Goal: Task Accomplishment & Management: Manage account settings

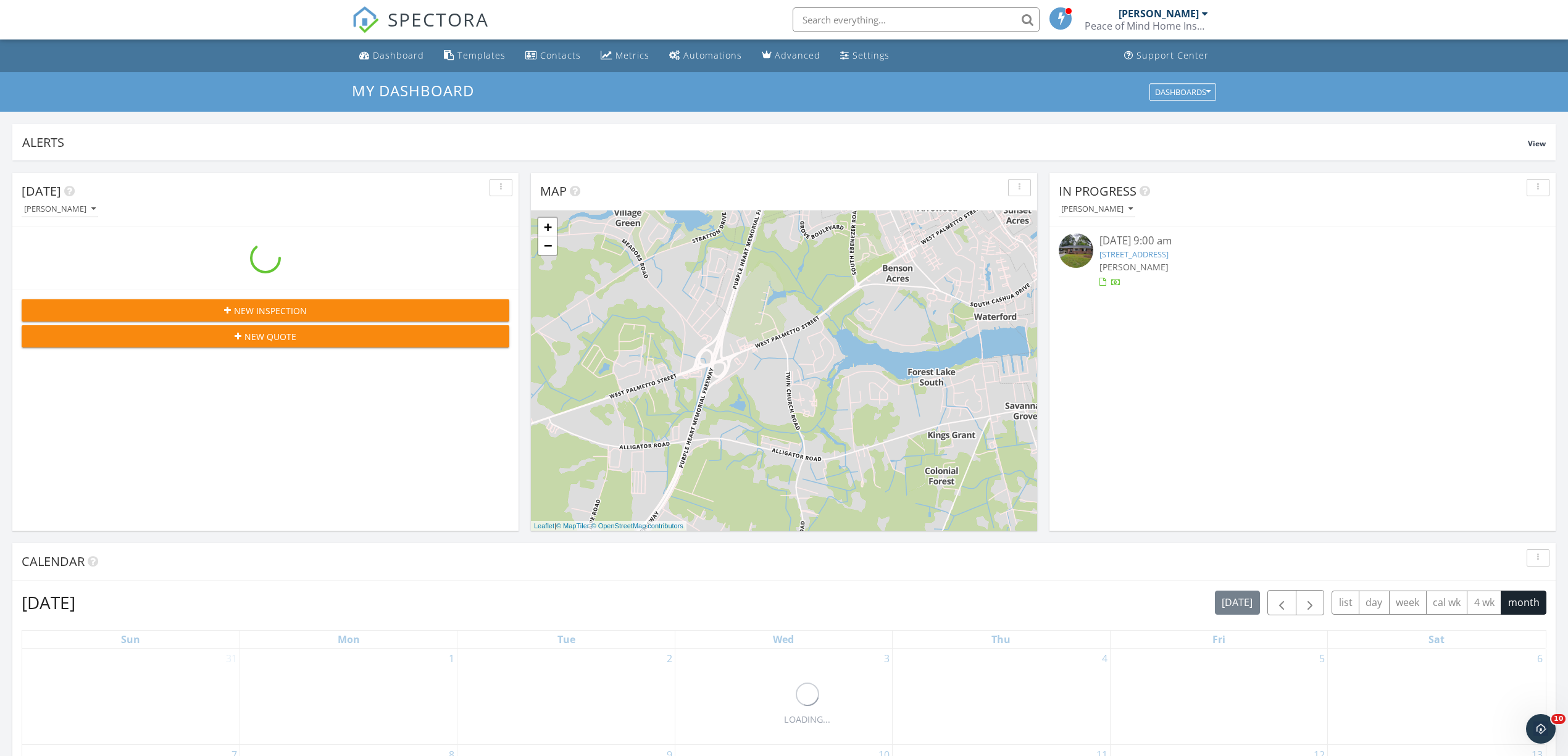
click at [1139, 254] on link "2111 W Cambridge Dr, Florence, SC 29501" at bounding box center [1134, 255] width 69 height 12
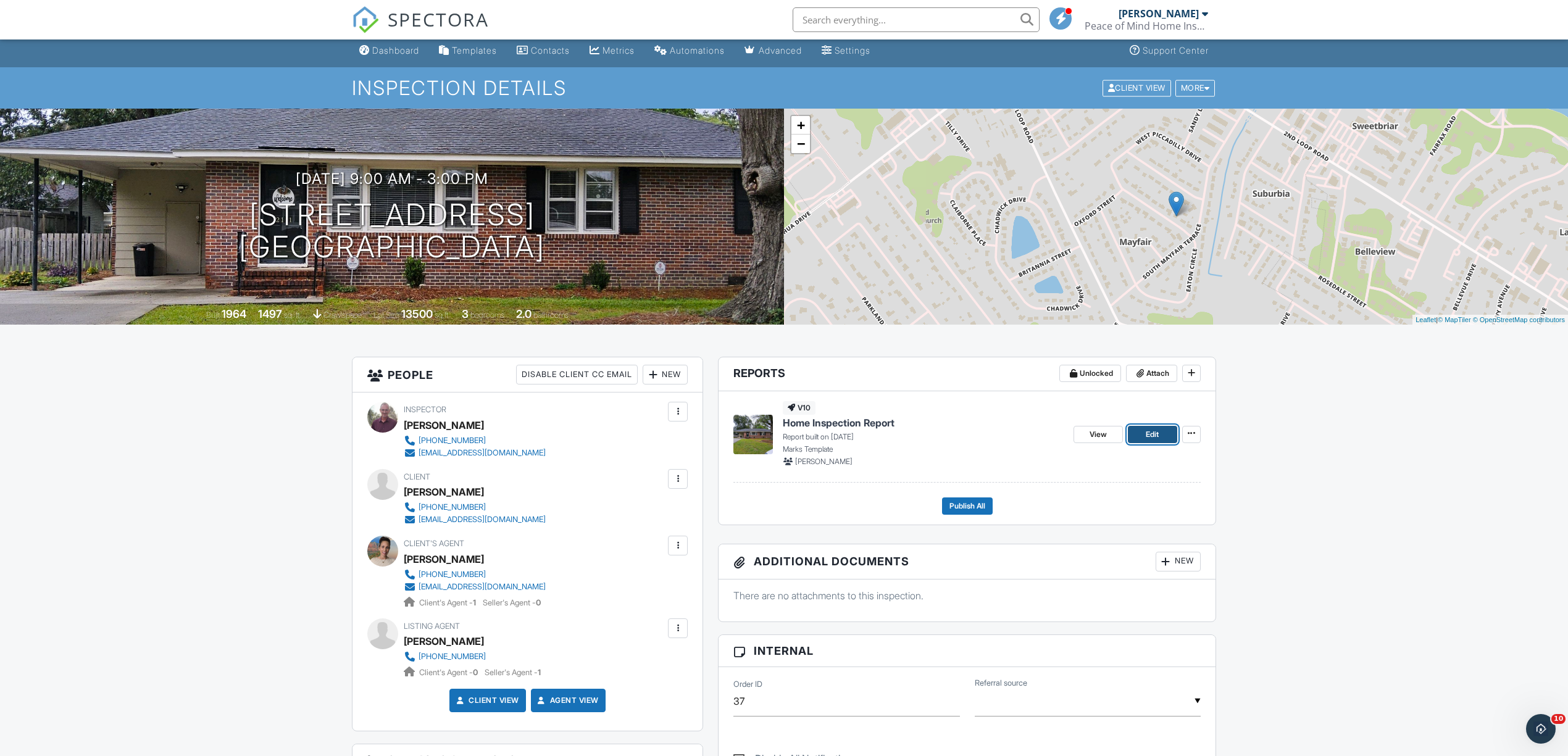
click at [1146, 431] on span "Edit" at bounding box center [1152, 434] width 13 height 12
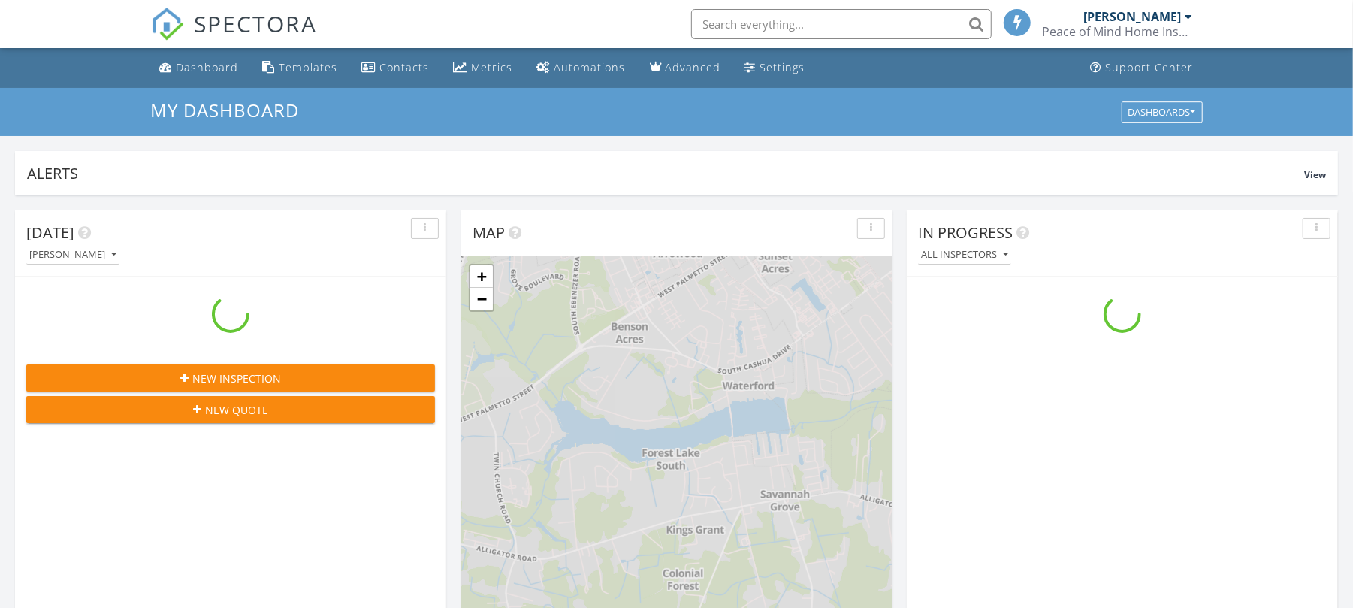
scroll to position [1398, 1383]
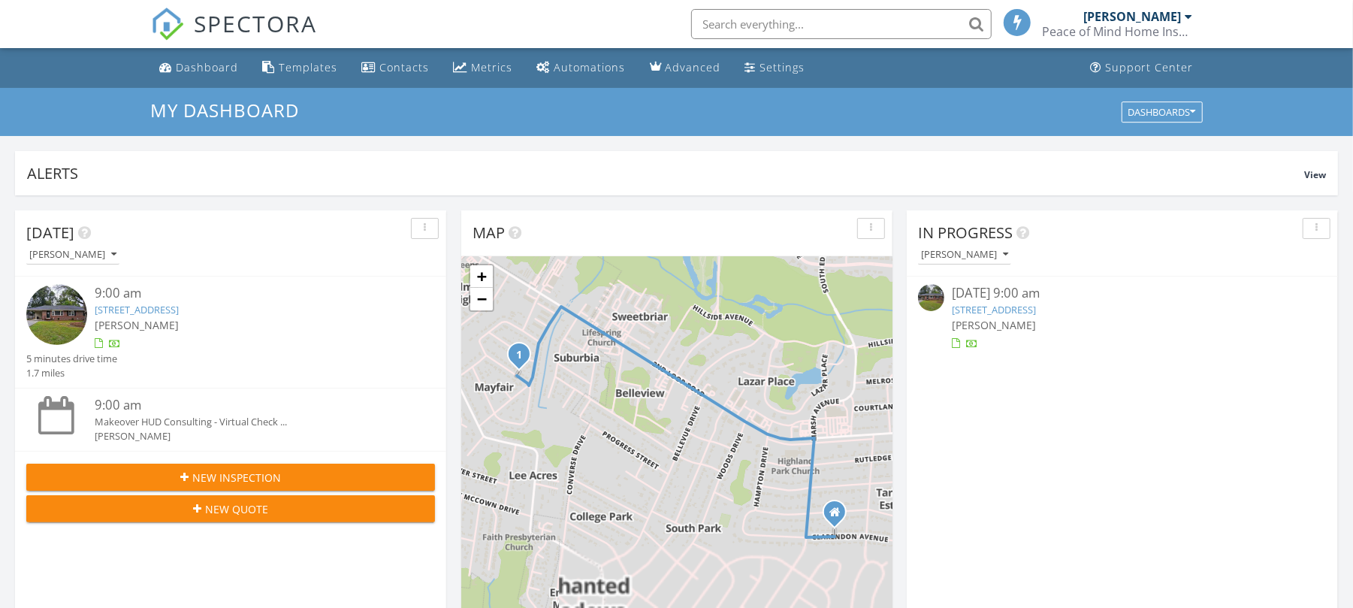
click at [997, 304] on link "2111 W Cambridge Dr, Florence, SC 29501" at bounding box center [994, 310] width 84 height 14
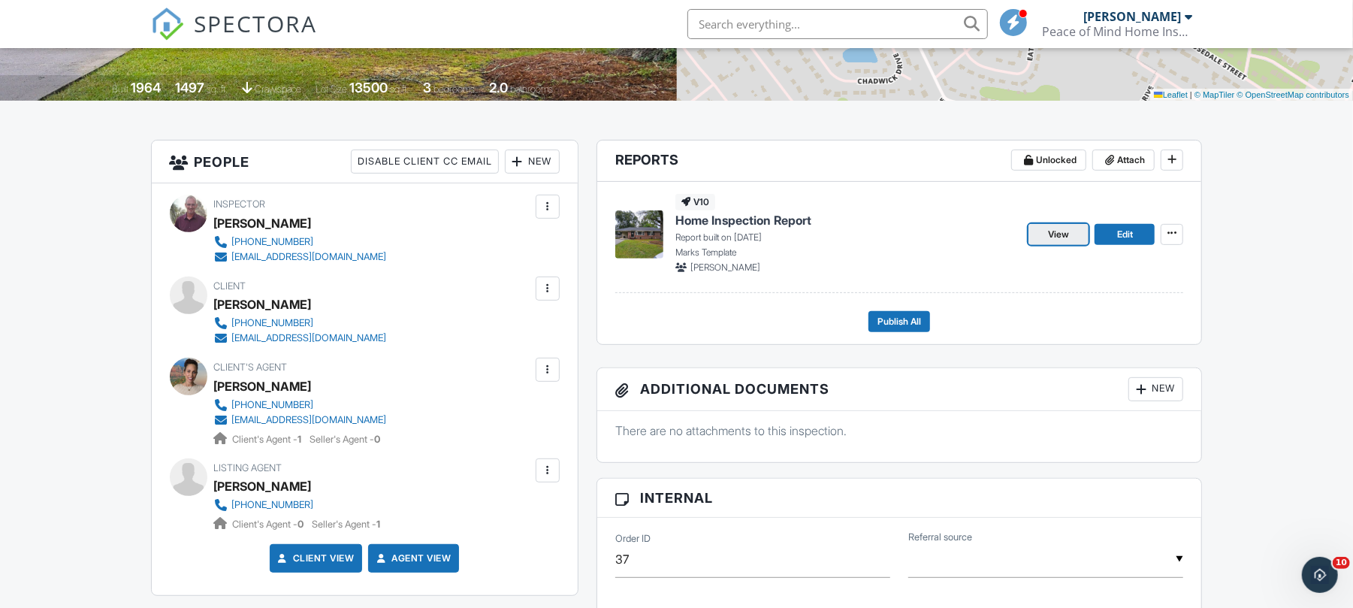
click at [1056, 240] on span "View" at bounding box center [1058, 234] width 21 height 15
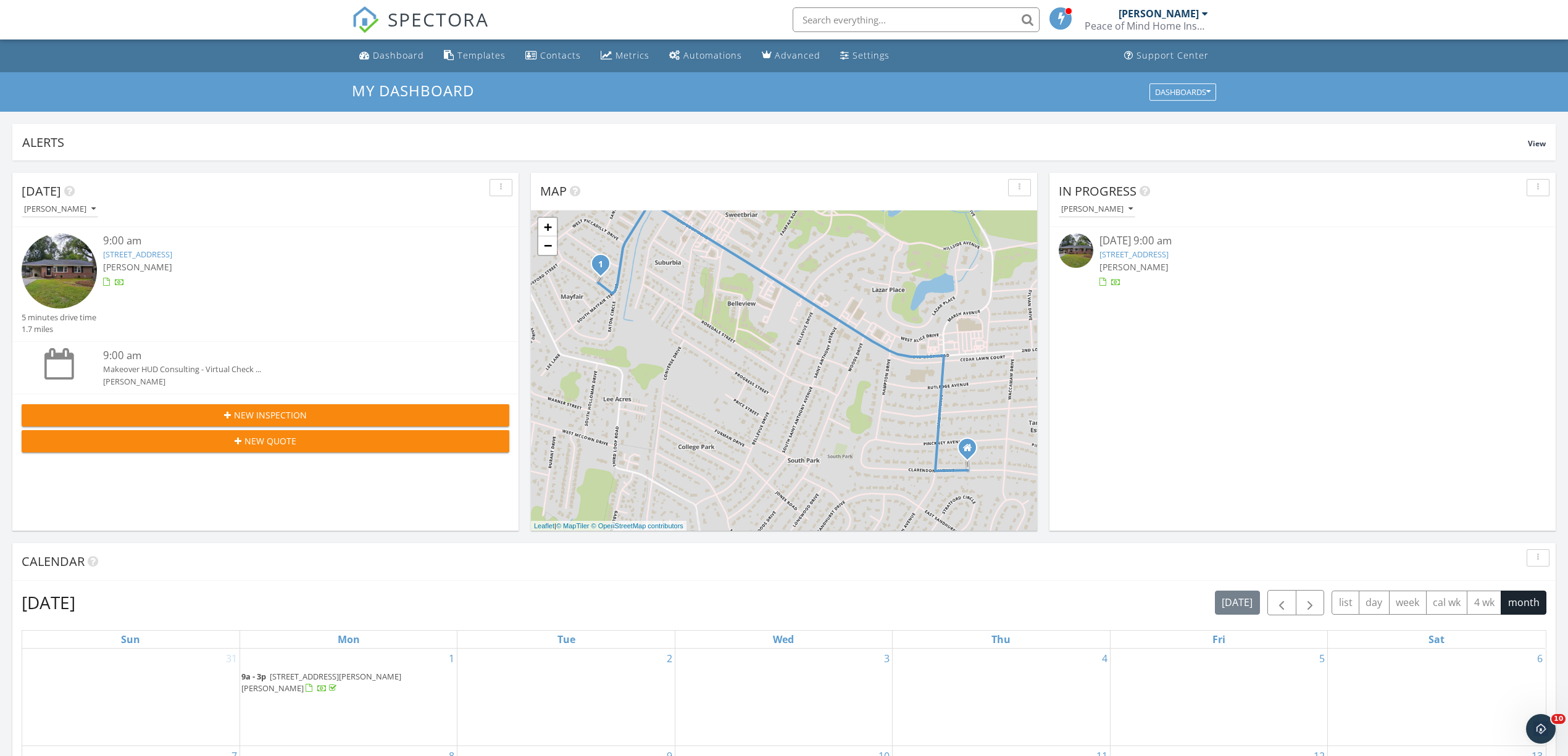
click at [1134, 251] on link "2111 W Cambridge Dr, Florence, SC 29501" at bounding box center [1134, 255] width 69 height 12
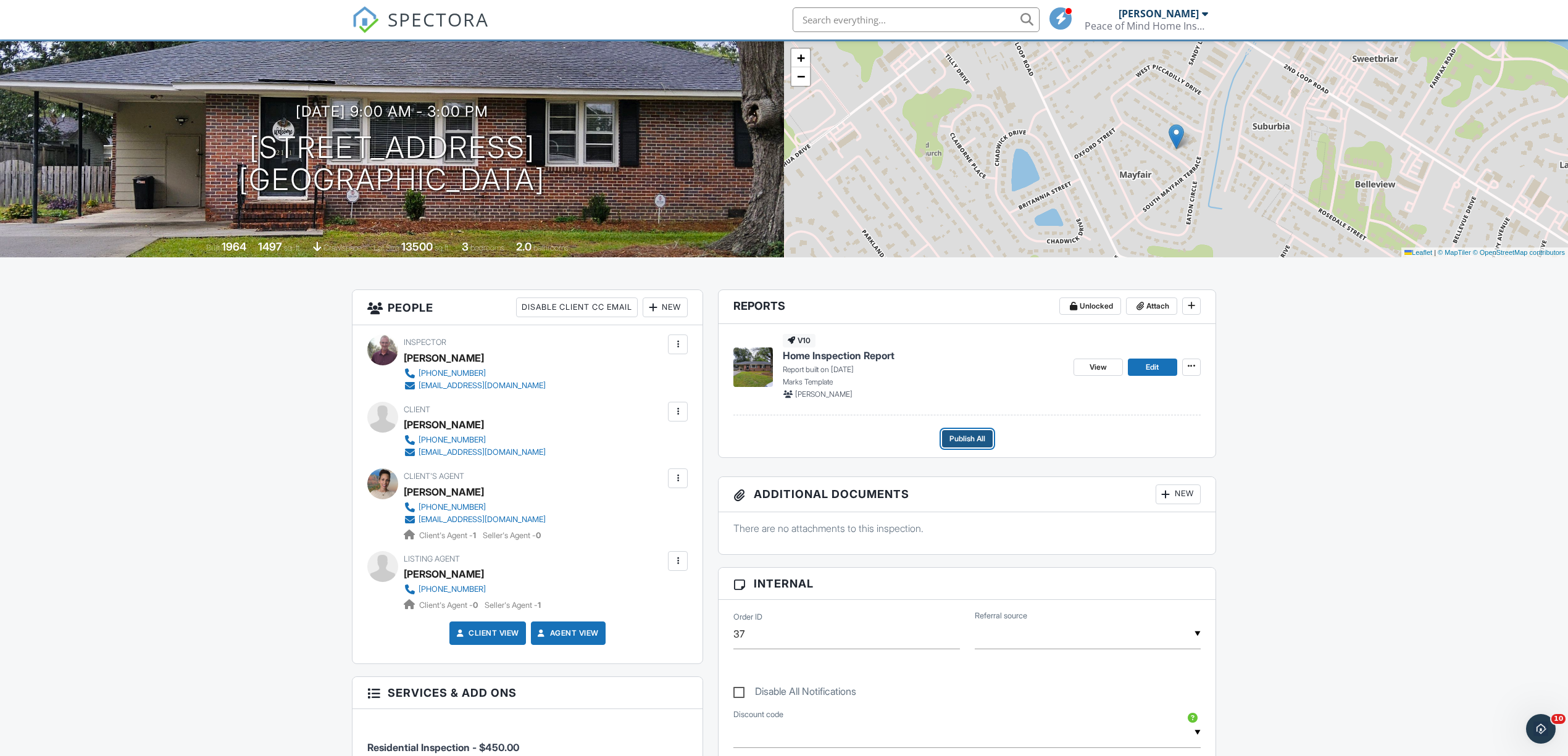
click at [956, 440] on span "Publish All" at bounding box center [967, 438] width 36 height 12
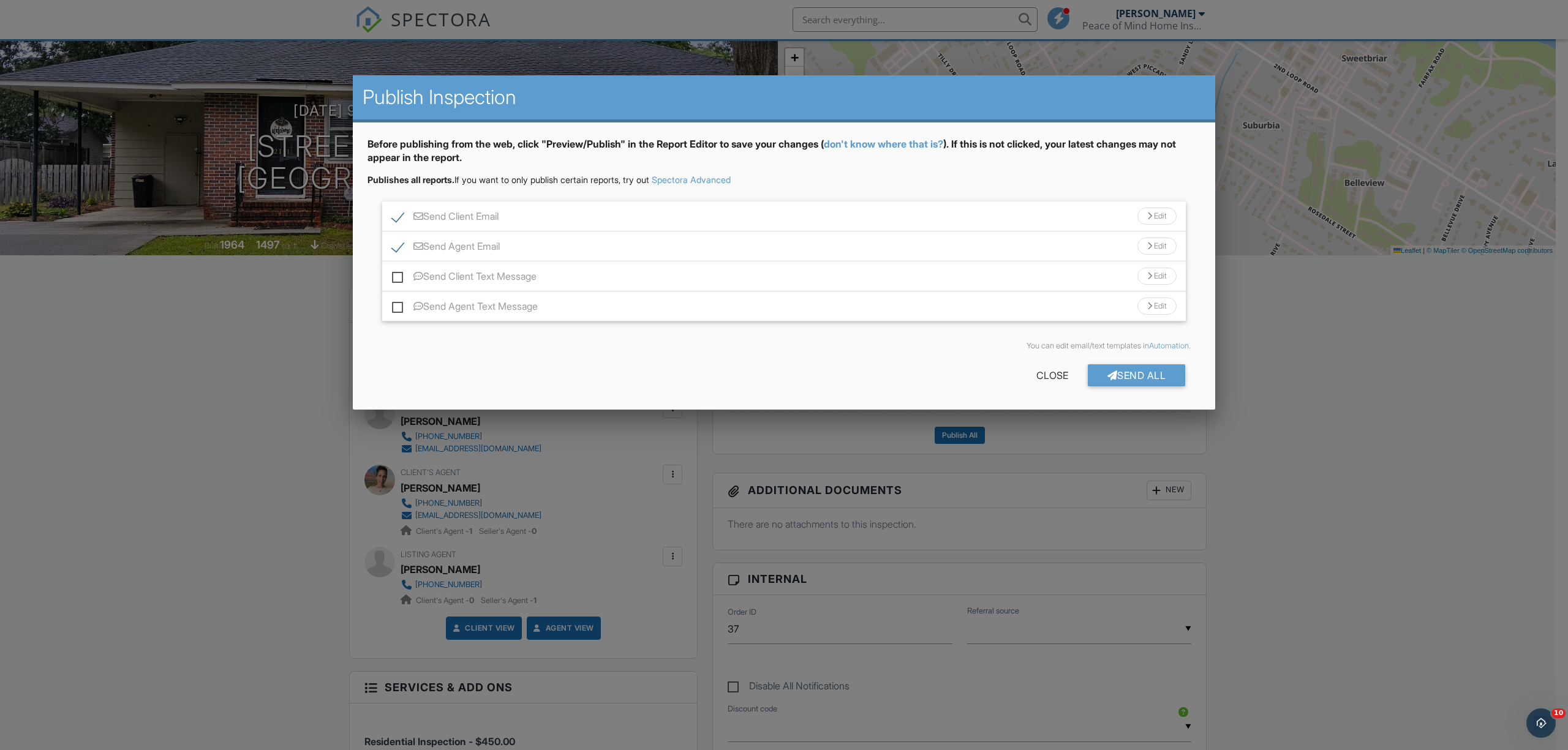
click at [1142, 370] on div "Send All" at bounding box center [1137, 375] width 98 height 22
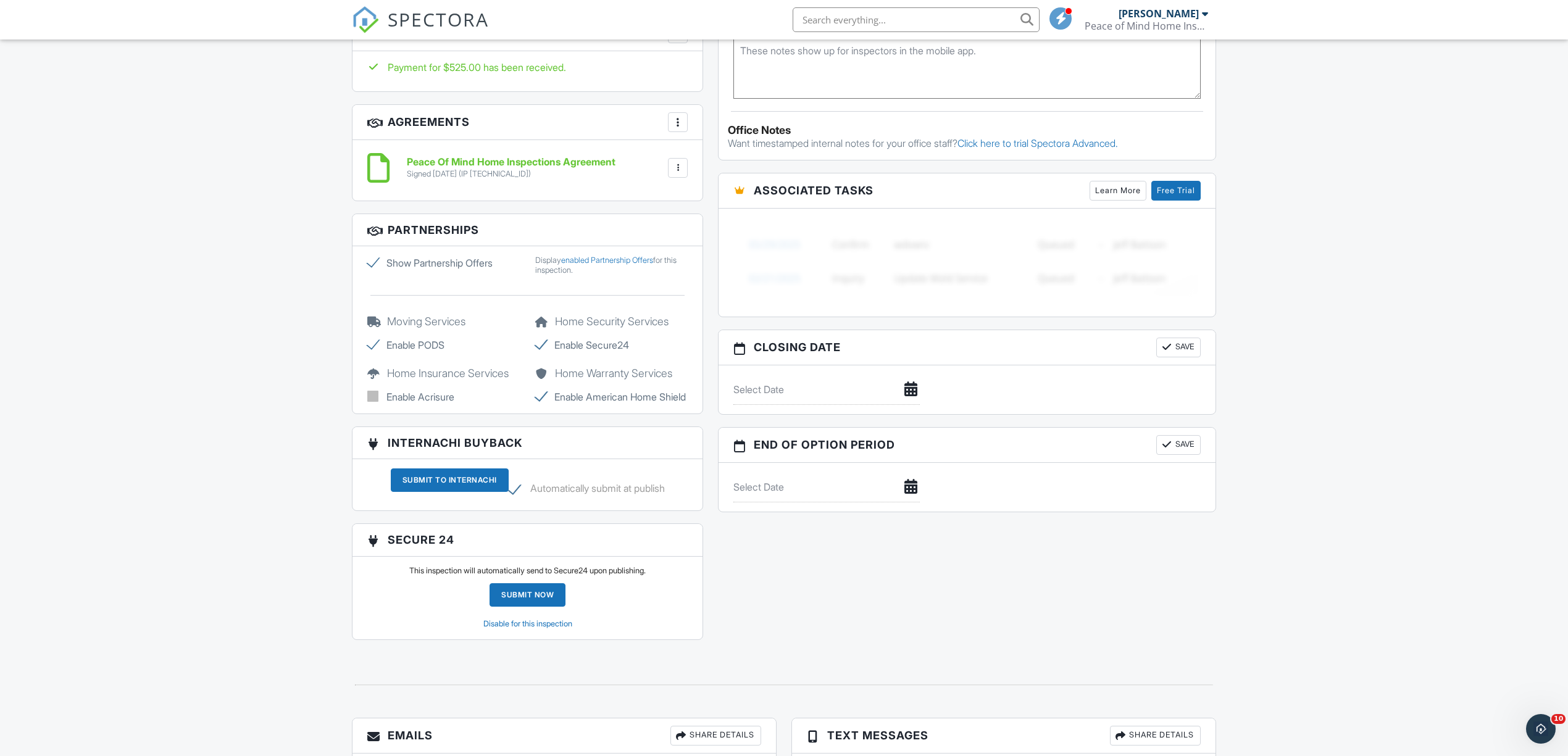
scroll to position [648, 0]
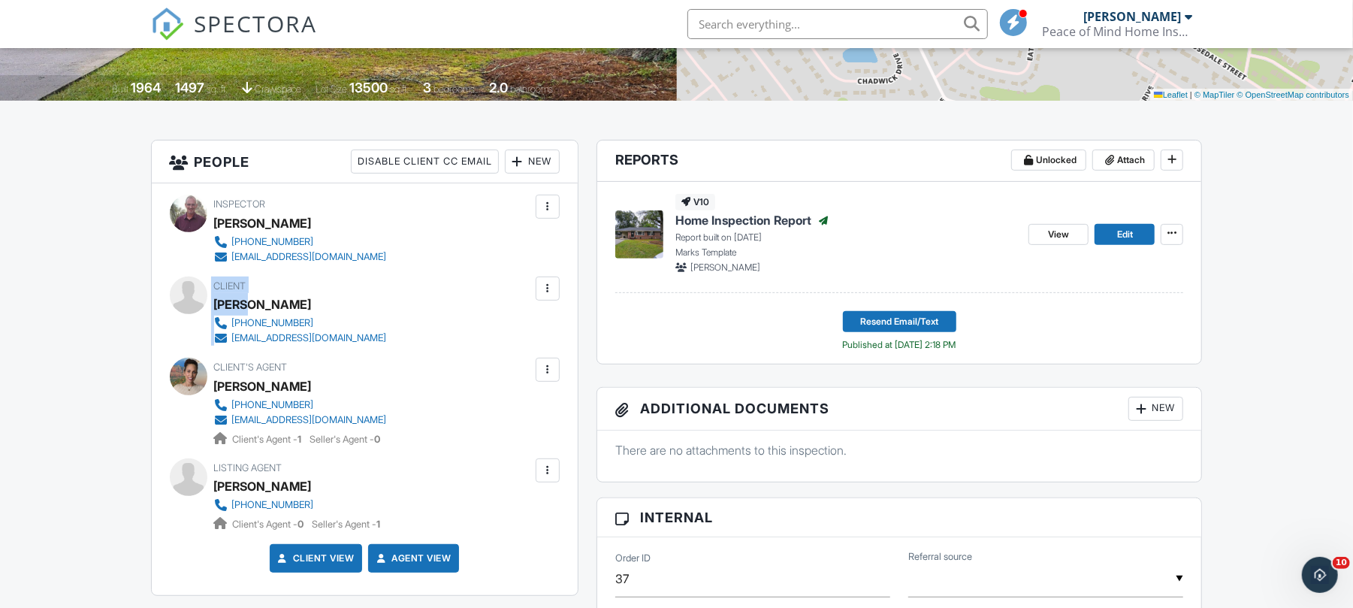
drag, startPoint x: 255, startPoint y: 301, endPoint x: 229, endPoint y: 299, distance: 26.4
click at [209, 299] on div "Client Samuel Hazelton 218-686-1266 samhazelnuts2000@gmail.com" at bounding box center [365, 310] width 390 height 69
click at [259, 301] on div "[PERSON_NAME]" at bounding box center [263, 304] width 98 height 23
drag, startPoint x: 259, startPoint y: 301, endPoint x: 248, endPoint y: 317, distance: 19.4
click at [225, 310] on div "[PERSON_NAME]" at bounding box center [263, 304] width 98 height 23
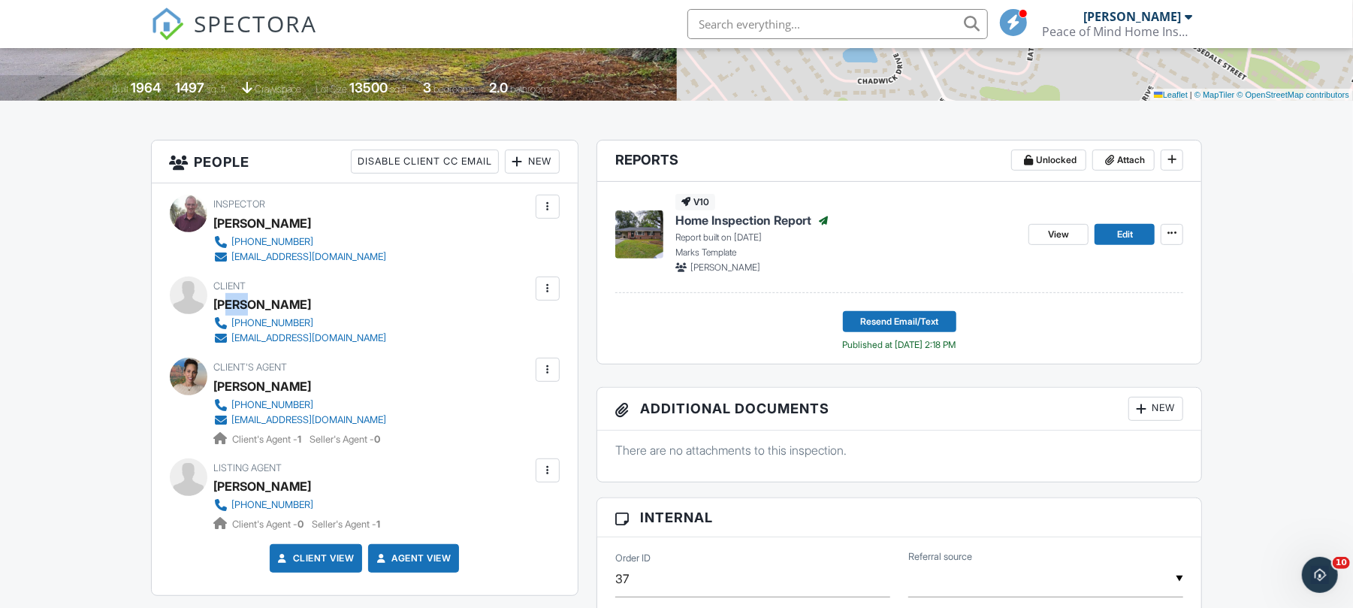
drag, startPoint x: 254, startPoint y: 301, endPoint x: 266, endPoint y: 304, distance: 12.4
click at [225, 305] on div "[PERSON_NAME]" at bounding box center [263, 304] width 98 height 23
drag, startPoint x: 259, startPoint y: 302, endPoint x: 219, endPoint y: 307, distance: 40.1
click at [216, 305] on div "[PERSON_NAME]" at bounding box center [263, 304] width 98 height 23
copy div "[PERSON_NAME]"
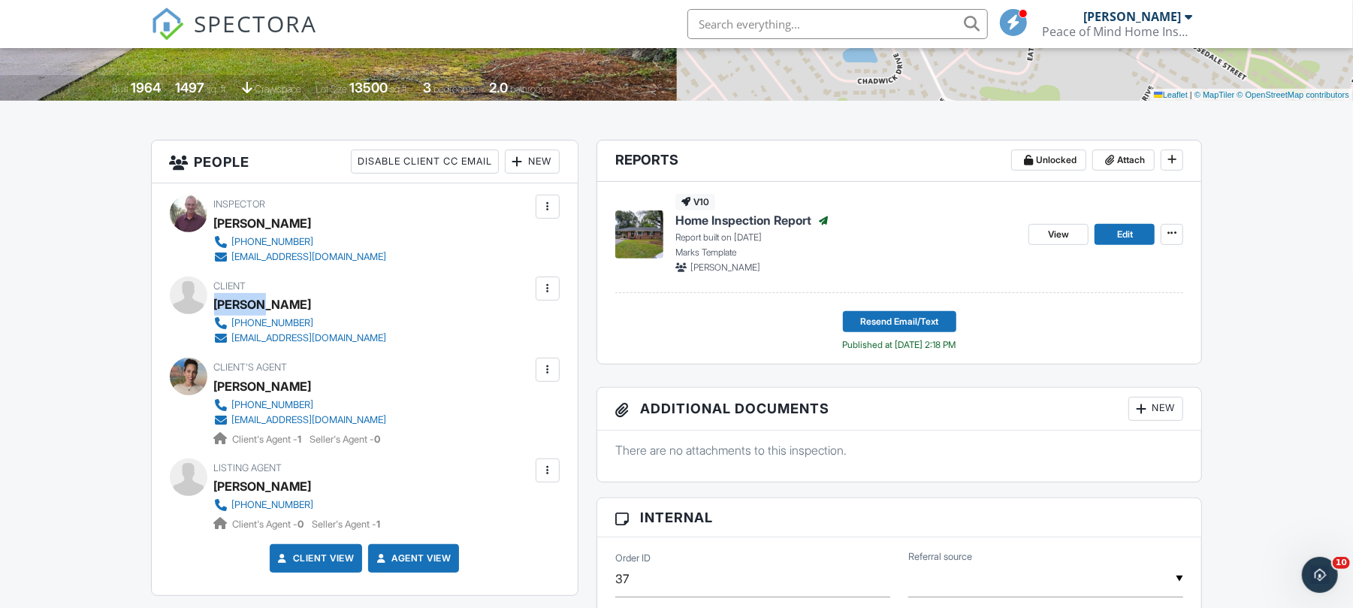
drag, startPoint x: 310, startPoint y: 302, endPoint x: 260, endPoint y: 306, distance: 50.5
click at [259, 305] on div "[PERSON_NAME]" at bounding box center [263, 304] width 98 height 23
copy div "[PERSON_NAME]"
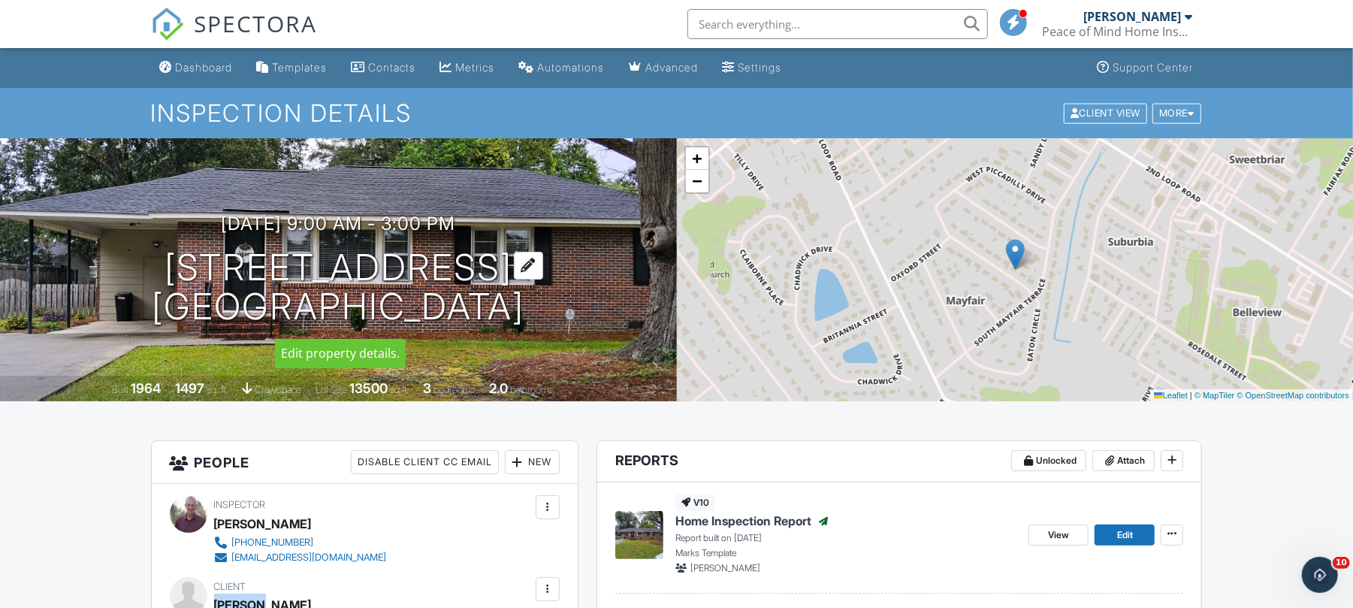
drag, startPoint x: 123, startPoint y: 263, endPoint x: 529, endPoint y: 305, distance: 407.7
click at [527, 305] on div "09/29/2025 9:00 am - 3:00 pm 2111 W Cambridge Dr Florence, SC 29501" at bounding box center [338, 269] width 677 height 113
copy h1 "2111 W Cambridge Dr Florence, SC 29501"
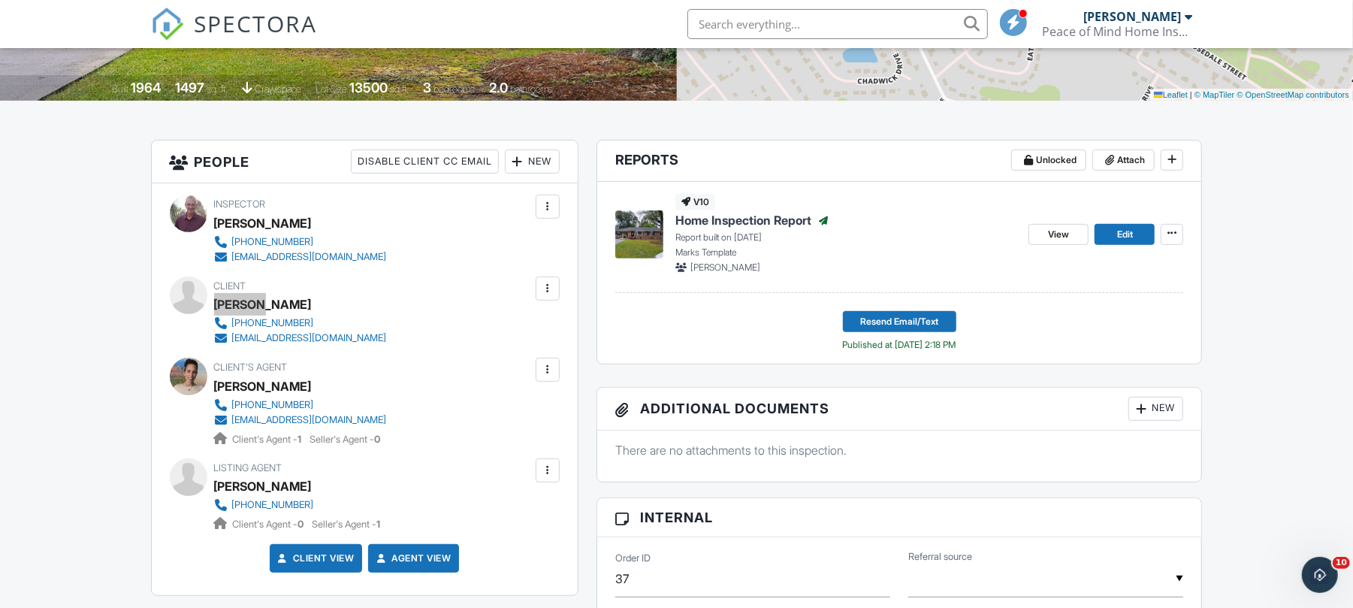
scroll to position [400, 0]
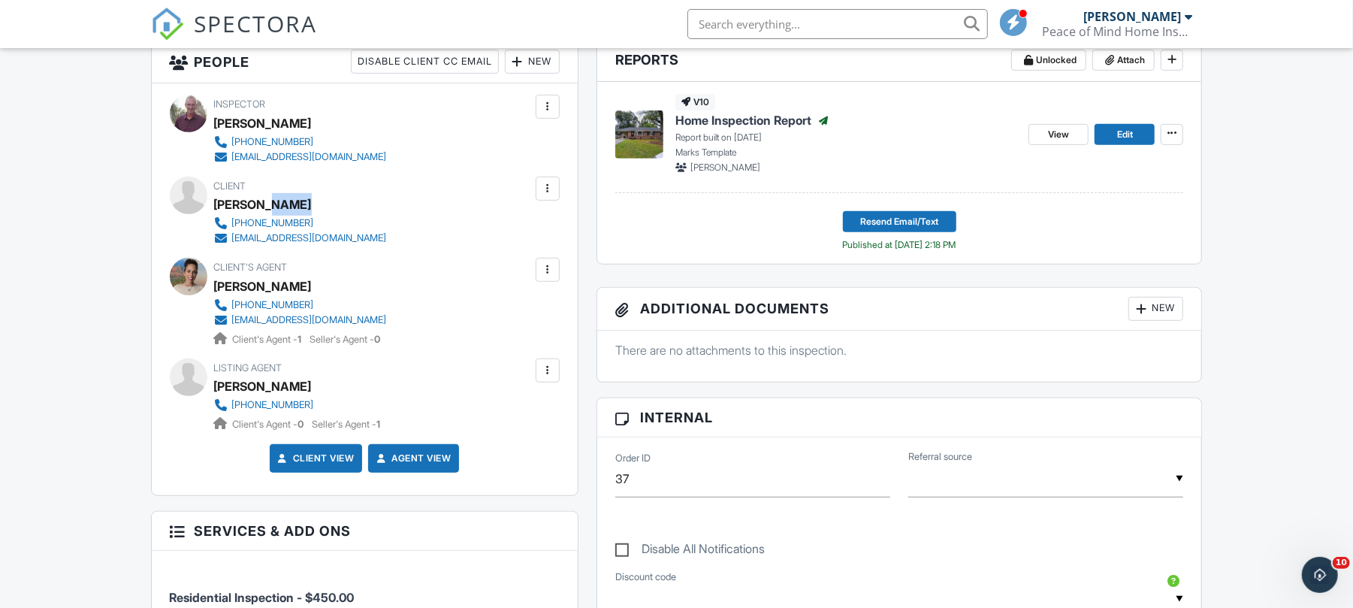
click at [264, 213] on div "[PERSON_NAME]" at bounding box center [263, 204] width 98 height 23
click at [301, 217] on link "[PHONE_NUMBER]" at bounding box center [300, 223] width 173 height 15
click at [365, 172] on div "Inspector Mark Hendrix 803-331-6281 yourpeaceofmindinspection@gmail.com Make In…" at bounding box center [365, 288] width 426 height 411
drag, startPoint x: 301, startPoint y: 214, endPoint x: 304, endPoint y: 225, distance: 11.7
click at [304, 225] on div "Client Samuel Hazelton 218-686-1266 samhazelnuts2000@gmail.com" at bounding box center [336, 210] width 245 height 69
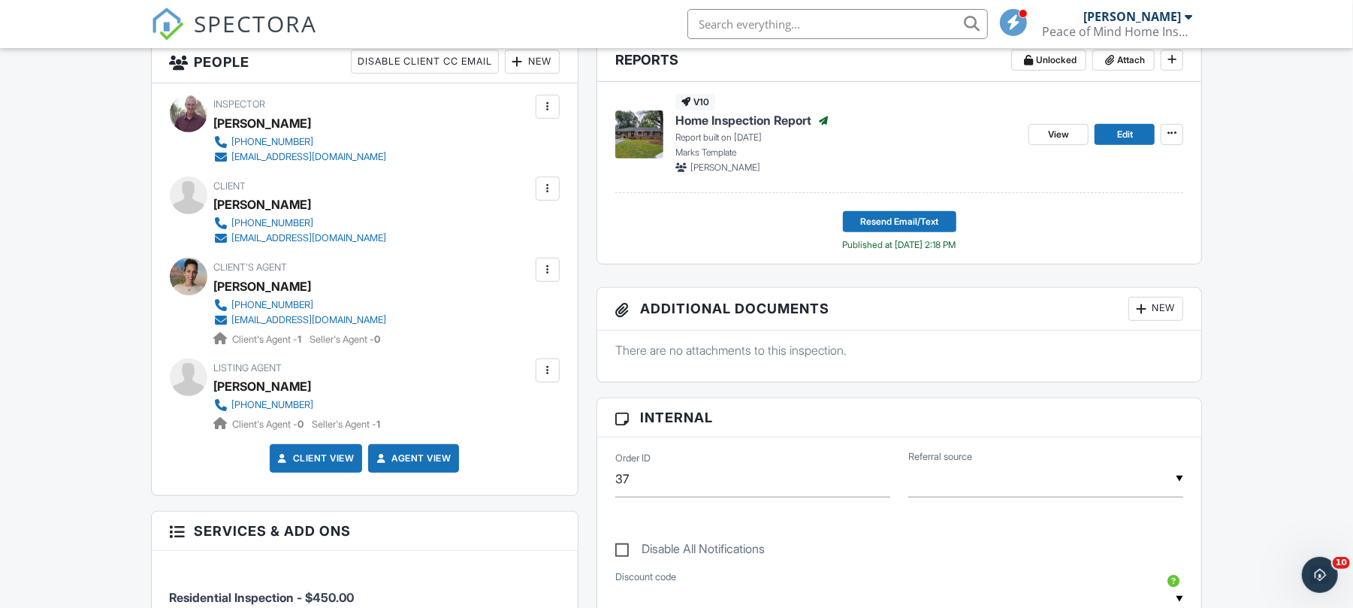
click at [319, 217] on link "[PHONE_NUMBER]" at bounding box center [300, 223] width 173 height 15
click at [354, 205] on div "[PERSON_NAME]" at bounding box center [306, 204] width 185 height 23
drag, startPoint x: 230, startPoint y: 214, endPoint x: 242, endPoint y: 214, distance: 12.0
click at [242, 214] on div "[PERSON_NAME]" at bounding box center [263, 204] width 98 height 23
click at [382, 203] on div "[PERSON_NAME]" at bounding box center [306, 204] width 185 height 23
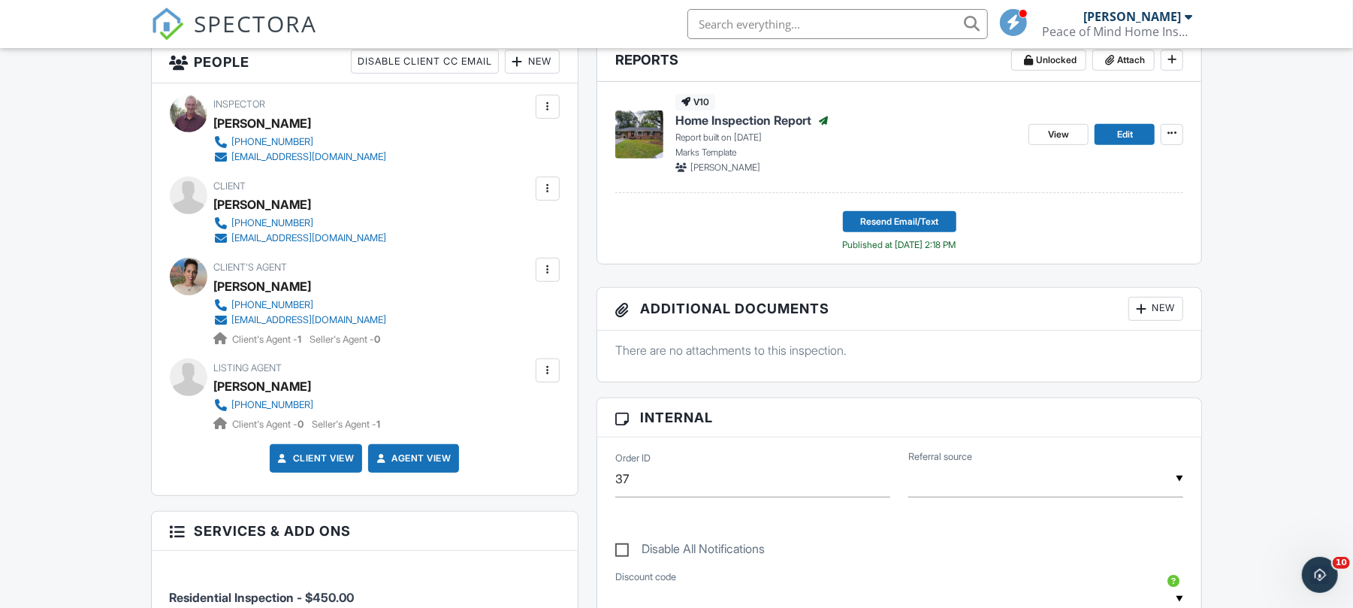
click at [551, 188] on div at bounding box center [547, 188] width 15 height 15
click at [451, 232] on li "Edit" at bounding box center [466, 235] width 167 height 38
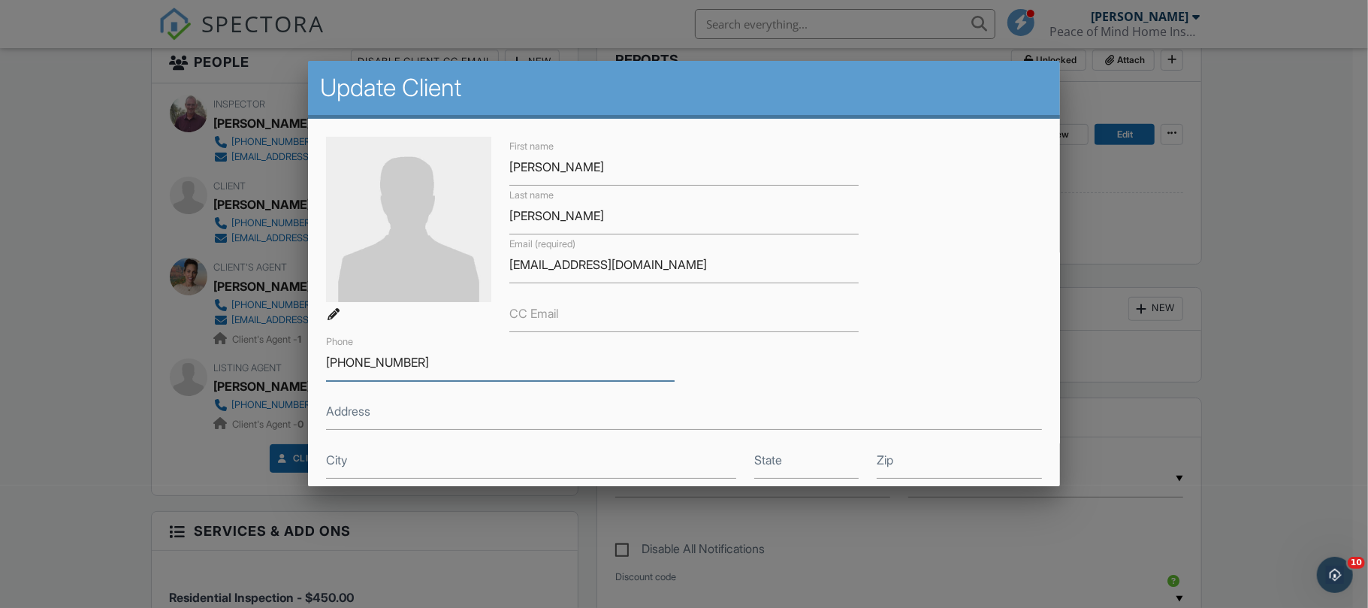
drag, startPoint x: 413, startPoint y: 359, endPoint x: 326, endPoint y: 356, distance: 87.2
click at [318, 359] on div "Phone 218-686-1266" at bounding box center [500, 356] width 367 height 49
drag, startPoint x: 692, startPoint y: 257, endPoint x: 433, endPoint y: 285, distance: 260.7
click at [433, 283] on div "First name Samuel Last name Hazelton Email (required) samhazelnuts2000@gmail.co…" at bounding box center [684, 308] width 734 height 342
click at [1295, 225] on div at bounding box center [684, 304] width 1368 height 759
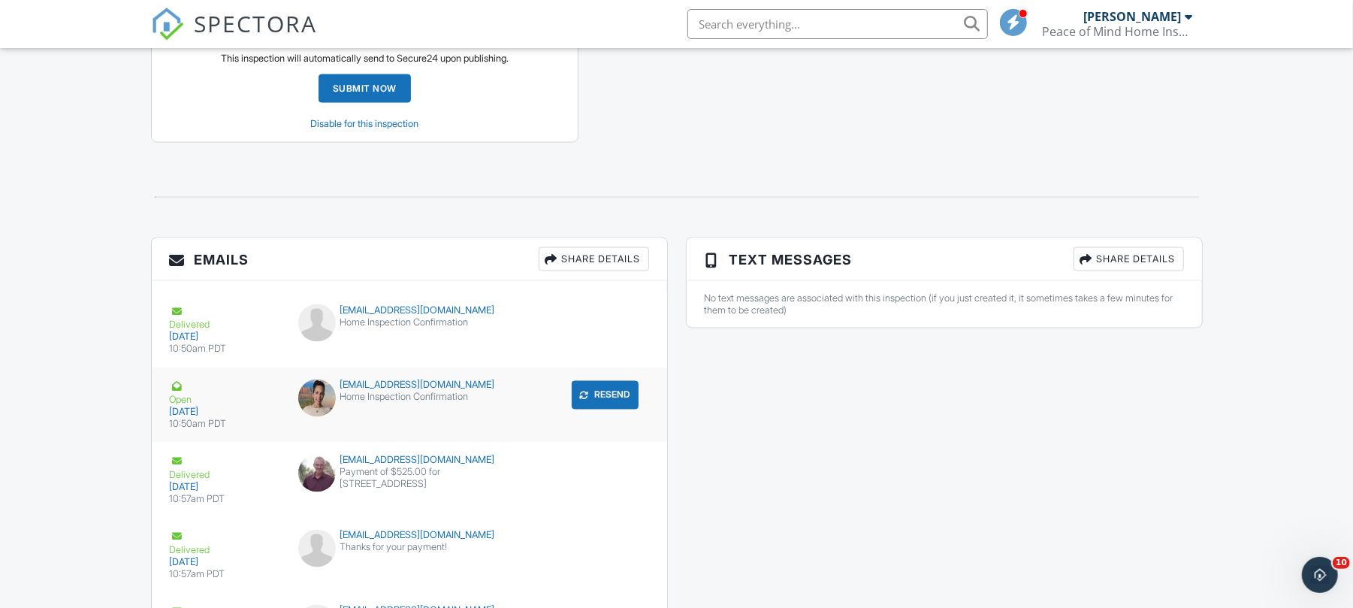
scroll to position [1802, 0]
